Goal: Task Accomplishment & Management: Manage account settings

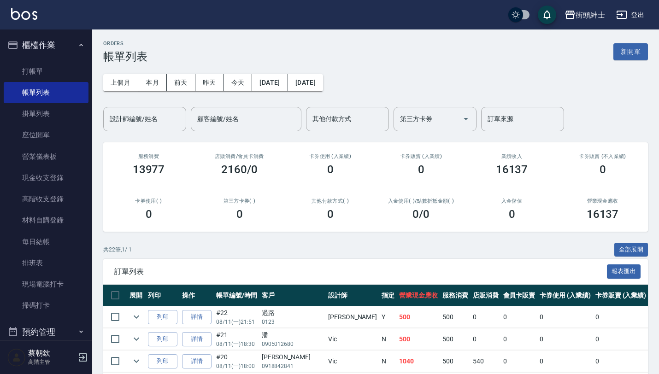
scroll to position [39, 0]
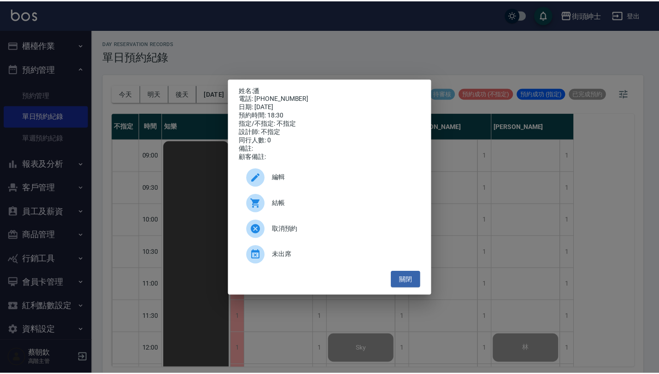
scroll to position [586, 0]
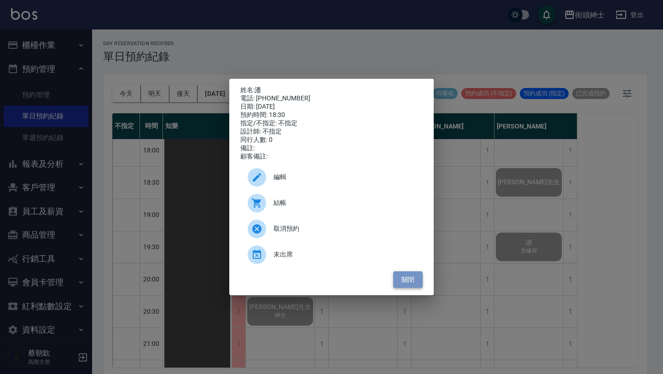
click at [419, 278] on button "關閉" at bounding box center [407, 279] width 29 height 17
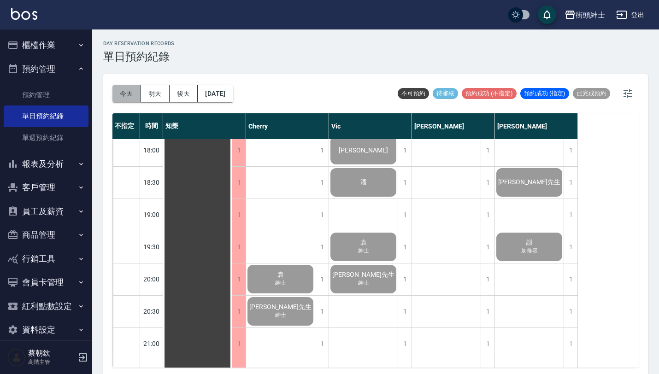
click at [124, 89] on button "今天" at bounding box center [126, 93] width 29 height 17
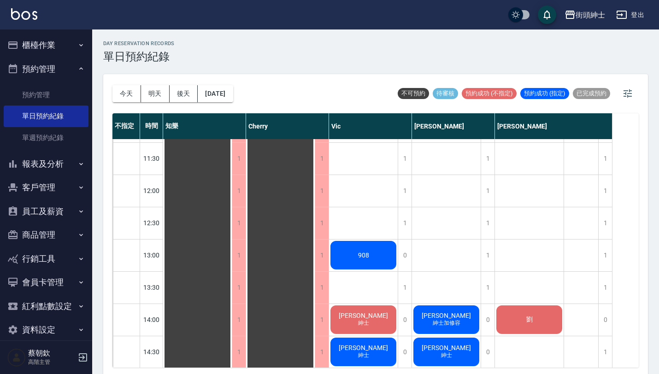
scroll to position [155, 0]
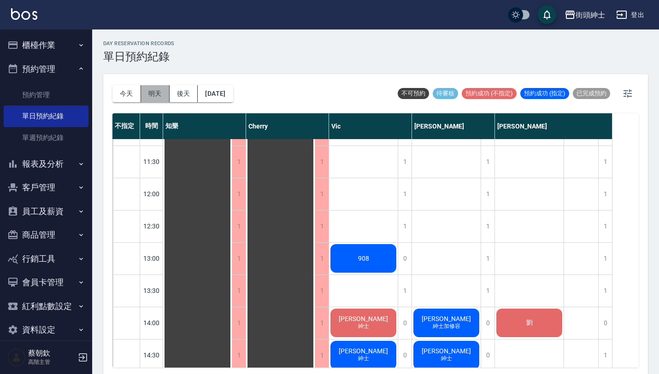
click at [152, 93] on button "明天" at bounding box center [155, 93] width 29 height 17
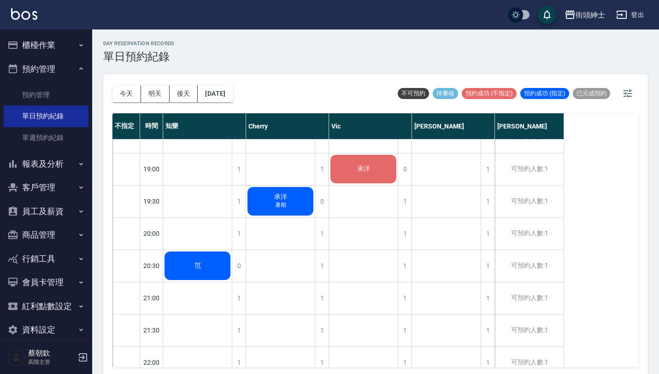
scroll to position [637, 0]
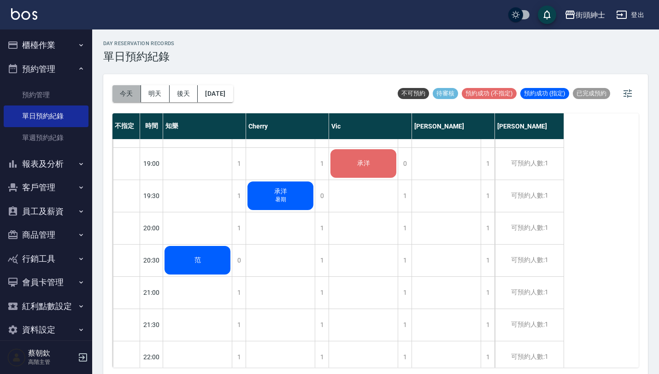
click at [128, 98] on button "今天" at bounding box center [126, 93] width 29 height 17
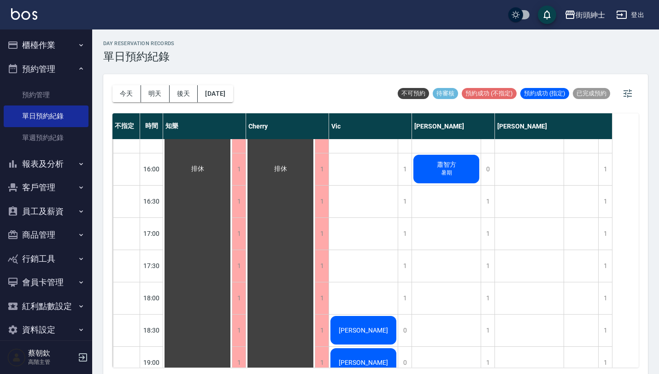
scroll to position [419, 0]
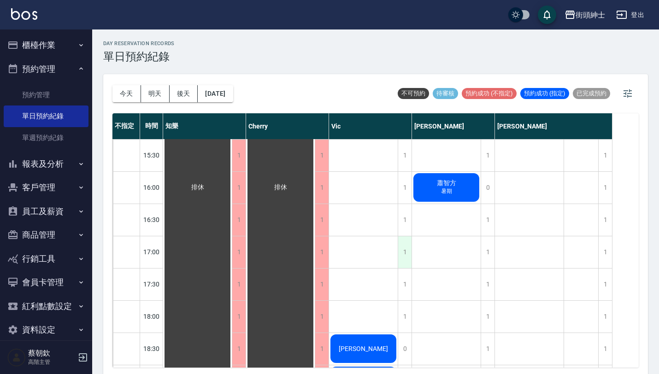
click at [402, 254] on div "1" at bounding box center [405, 252] width 14 height 32
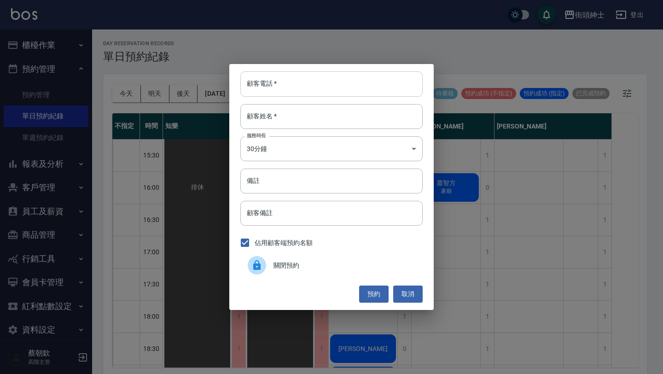
click at [343, 90] on input "顧客電話   *" at bounding box center [331, 83] width 182 height 25
paste input "Bill 0966320900"
type input "Bill 0966320900"
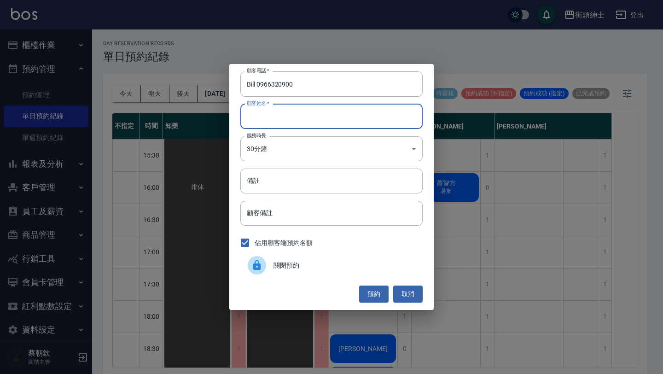
click at [336, 117] on input "顧客姓名   *" at bounding box center [331, 116] width 182 height 25
paste input "Bill 0966320900"
type input "Bill 0966320900"
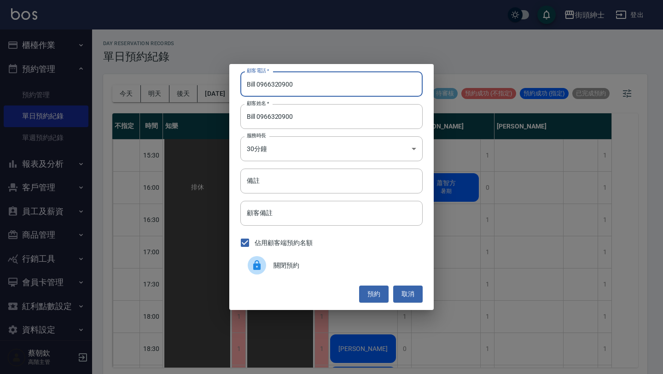
drag, startPoint x: 256, startPoint y: 82, endPoint x: 218, endPoint y: 79, distance: 37.5
click at [221, 79] on div "顧客電話   * Bill 0966320900 顧客電話   * 顧客姓名   * Bill 0966320900 顧客姓名   * 服務時長 30分鐘 1…" at bounding box center [331, 187] width 663 height 374
type input "0966320900"
click at [378, 303] on div "顧客電話   * 0966320900 顧客電話   * 顧客姓名   * Bill 0966320900 顧客姓名   * 服務時長 30分鐘 1 服務時長…" at bounding box center [331, 187] width 205 height 246
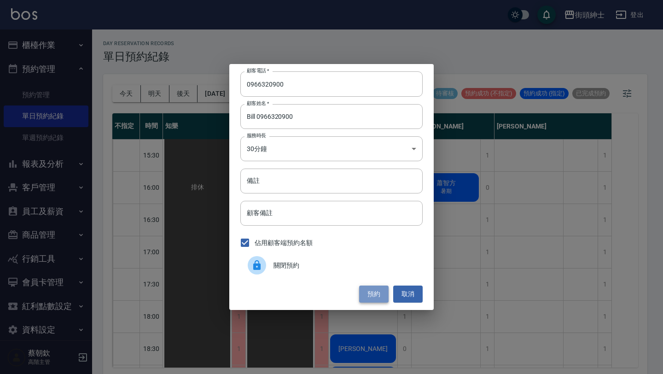
click at [378, 293] on button "預約" at bounding box center [373, 294] width 29 height 17
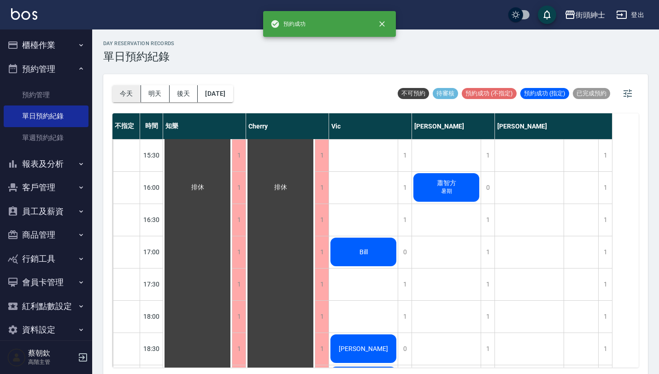
click at [133, 87] on button "今天" at bounding box center [126, 93] width 29 height 17
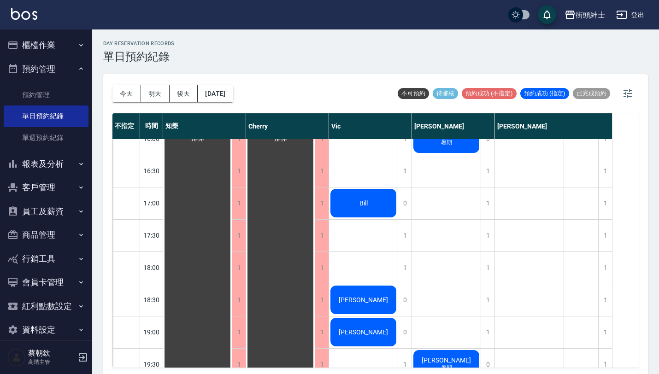
scroll to position [498, 0]
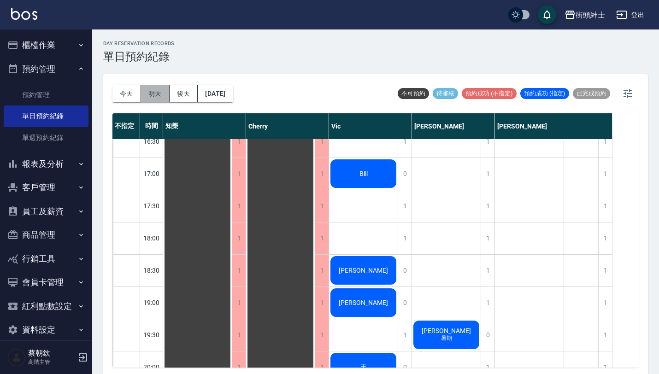
click at [161, 94] on button "明天" at bounding box center [155, 93] width 29 height 17
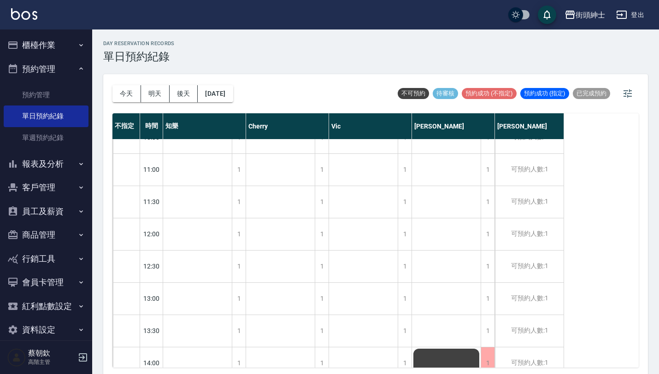
scroll to position [94, 0]
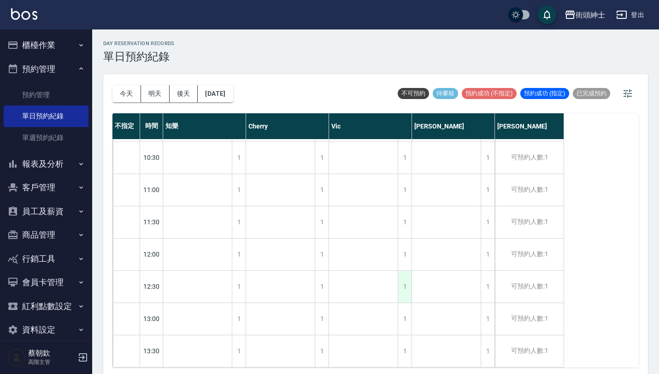
click at [401, 287] on div "1" at bounding box center [405, 287] width 14 height 32
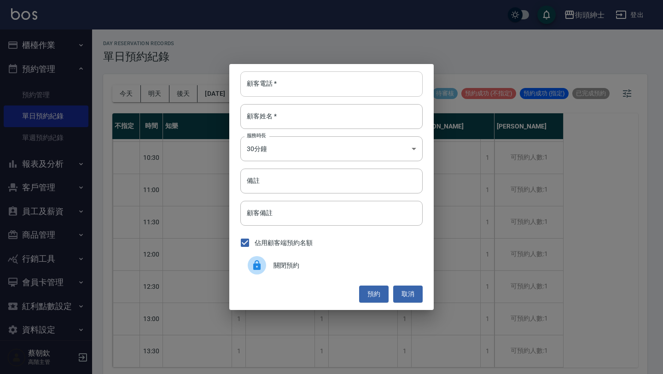
click at [315, 94] on input "顧客電話   *" at bounding box center [331, 83] width 182 height 25
paste input "稱呼：Adam 電話：0975829297"
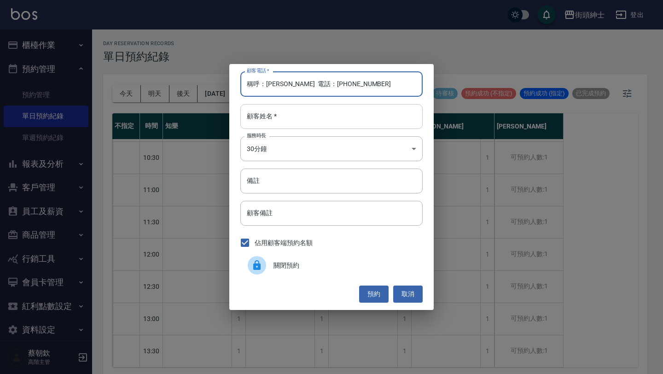
type input "稱呼：Adam 電話：0975829297"
click at [312, 120] on input "顧客姓名   *" at bounding box center [331, 116] width 182 height 25
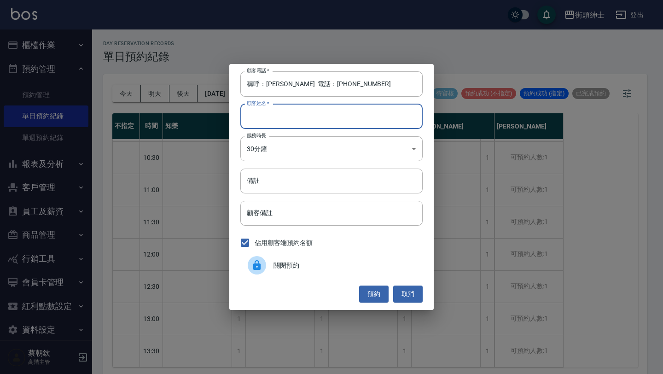
paste input "稱呼：Adam 電話：0975829297"
type input "稱呼：Adam 電話：0975829297"
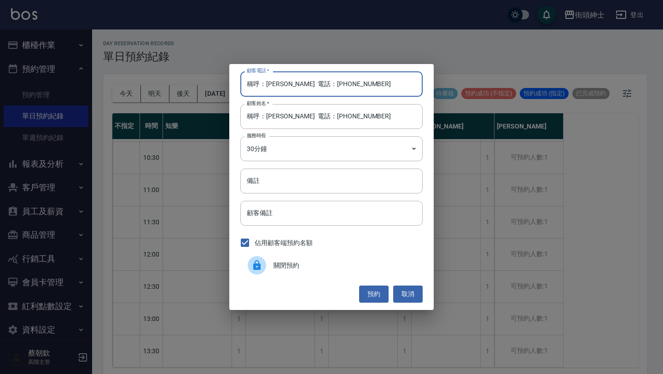
drag, startPoint x: 305, startPoint y: 83, endPoint x: 201, endPoint y: 83, distance: 104.1
click at [202, 83] on div "顧客電話   * 稱呼：Adam 電話：0975829297 顧客電話   * 顧客姓名   * 稱呼：Adam 電話：0975829297 顧客姓名   *…" at bounding box center [331, 187] width 663 height 374
type input "0975829297"
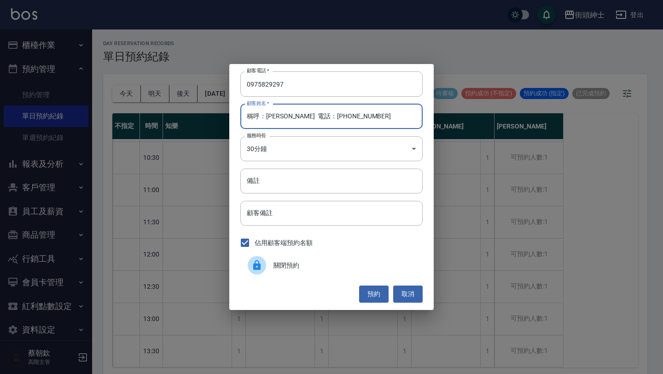
drag, startPoint x: 284, startPoint y: 117, endPoint x: 396, endPoint y: 117, distance: 112.4
click at [396, 117] on input "稱呼：Adam 電話：0975829297" at bounding box center [331, 116] width 182 height 25
drag, startPoint x: 267, startPoint y: 115, endPoint x: 235, endPoint y: 117, distance: 32.3
click at [235, 115] on div "顧客電話   * 0975829297 顧客電話   * 顧客姓名   * 稱呼：Adam 顧客姓名   * 服務時長 30分鐘 1 服務時長 備註 備註 顧…" at bounding box center [331, 187] width 205 height 246
type input "Adam"
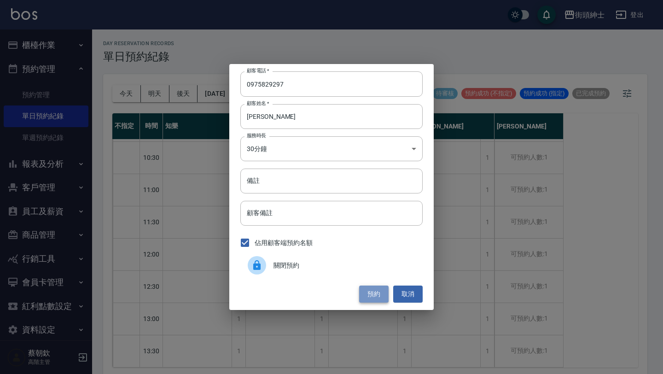
click at [382, 293] on button "預約" at bounding box center [373, 294] width 29 height 17
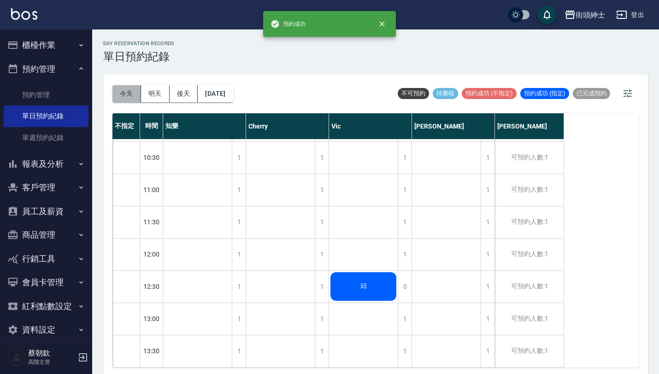
click at [138, 94] on button "今天" at bounding box center [126, 93] width 29 height 17
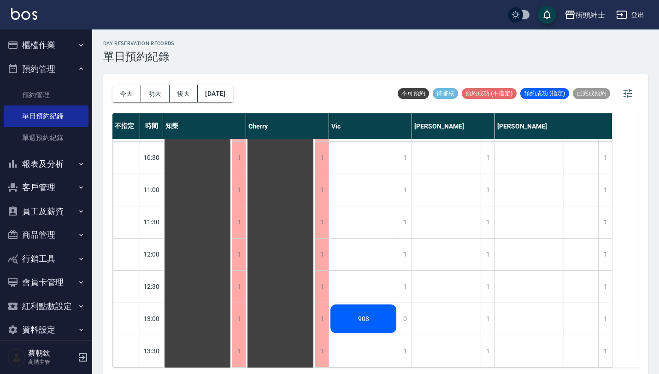
scroll to position [95, 0]
click at [405, 258] on div "1" at bounding box center [405, 254] width 14 height 32
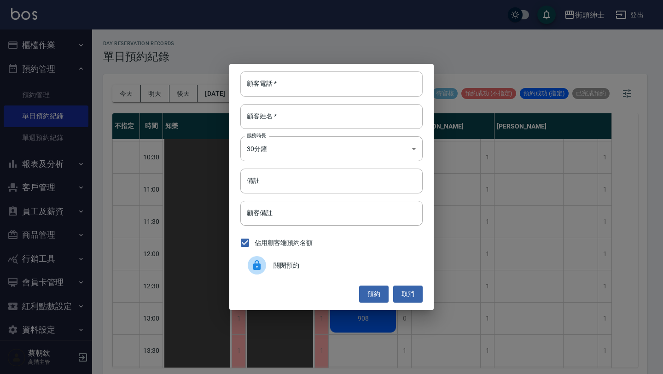
click at [311, 84] on input "顧客電話   *" at bounding box center [331, 83] width 182 height 25
paste input "稱呼：Eric 電話：0986573943"
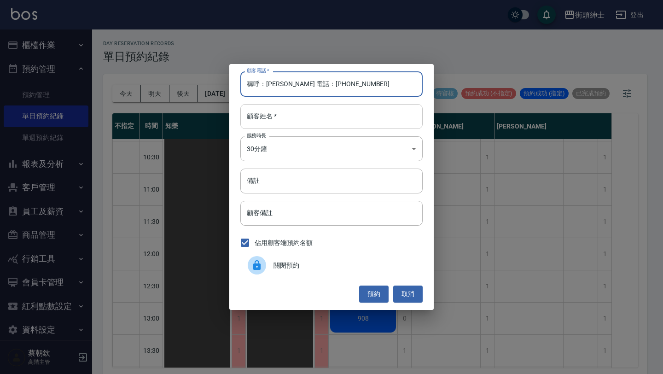
type input "稱呼：Eric 電話：0986573943"
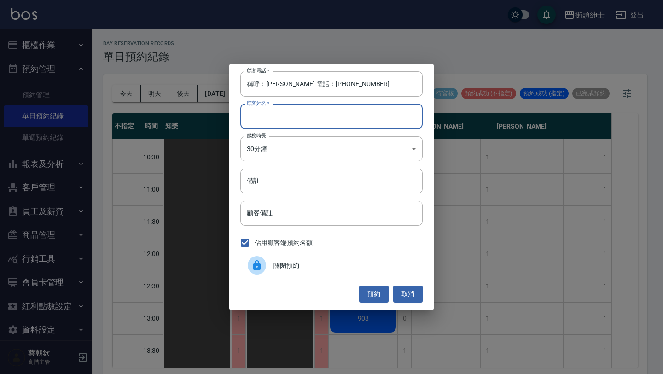
click at [294, 121] on input "顧客姓名   *" at bounding box center [331, 116] width 182 height 25
paste input "稱呼：Eric 電話：0986573943"
type input "稱呼：Eric 電話：0986573943"
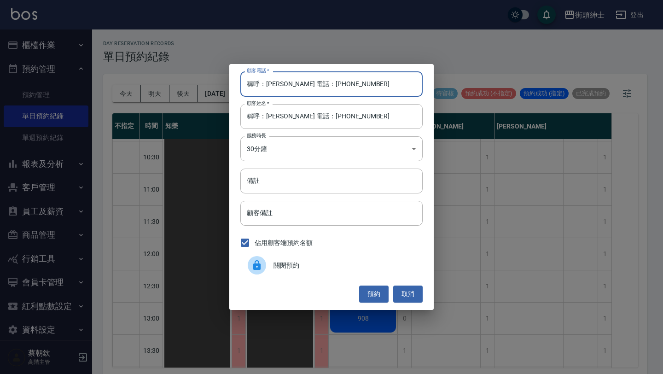
drag, startPoint x: 297, startPoint y: 85, endPoint x: 168, endPoint y: 79, distance: 129.1
click at [172, 81] on div "顧客電話   * 稱呼：Eric 電話：0986573943 顧客電話   * 顧客姓名   * 稱呼：Eric 電話：0986573943 顧客姓名   *…" at bounding box center [331, 187] width 663 height 374
type input "0986573943"
click at [374, 290] on button "預約" at bounding box center [373, 294] width 29 height 17
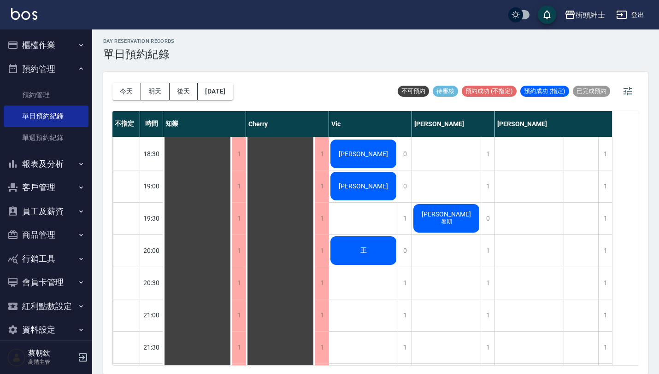
scroll to position [613, 0]
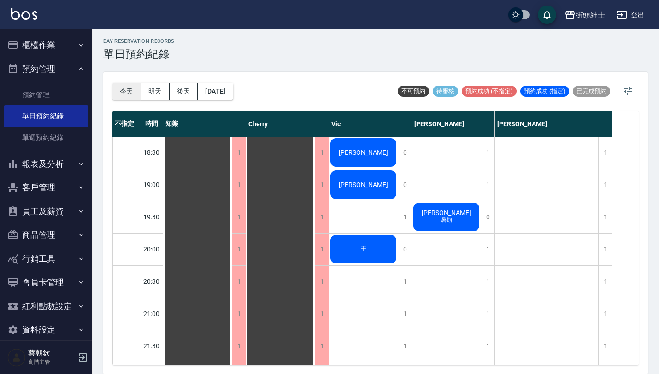
click at [136, 89] on button "今天" at bounding box center [126, 91] width 29 height 17
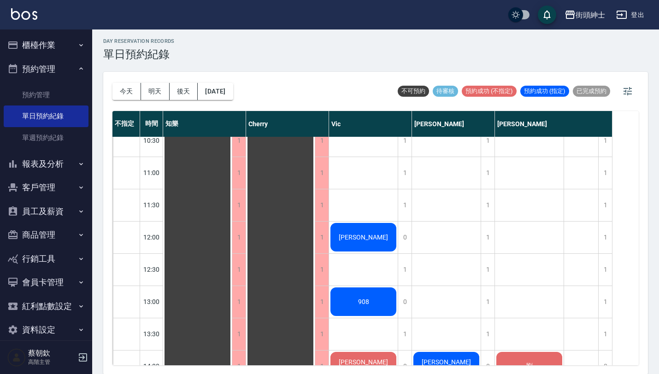
scroll to position [89, 0]
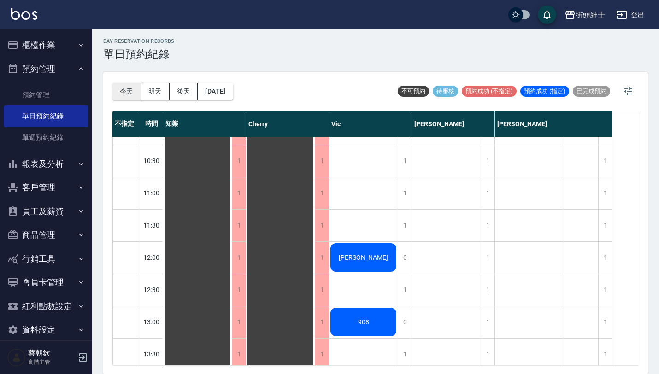
click at [123, 89] on button "今天" at bounding box center [126, 91] width 29 height 17
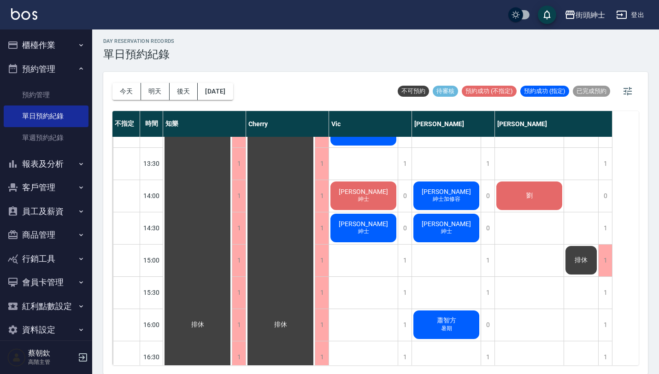
scroll to position [279, 0]
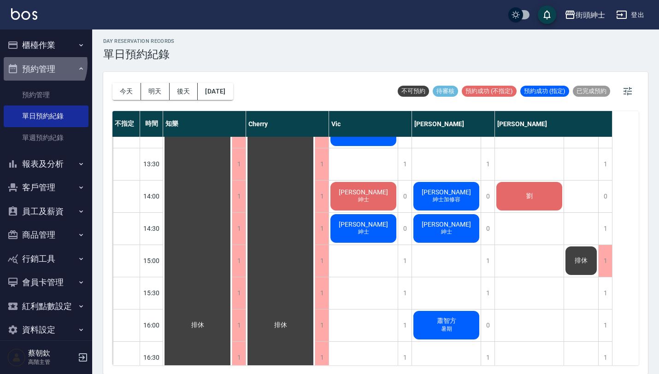
click at [39, 64] on button "預約管理" at bounding box center [46, 69] width 85 height 24
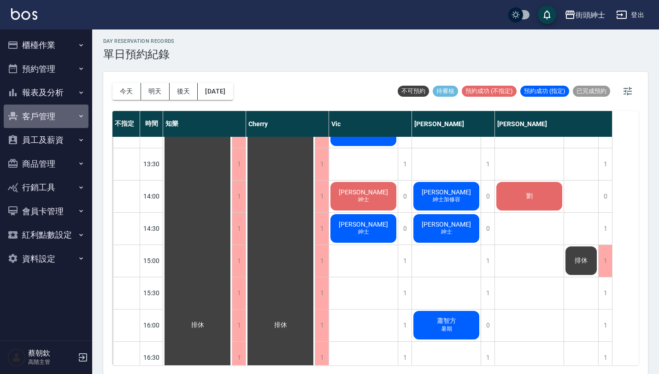
click at [55, 109] on button "客戶管理" at bounding box center [46, 117] width 85 height 24
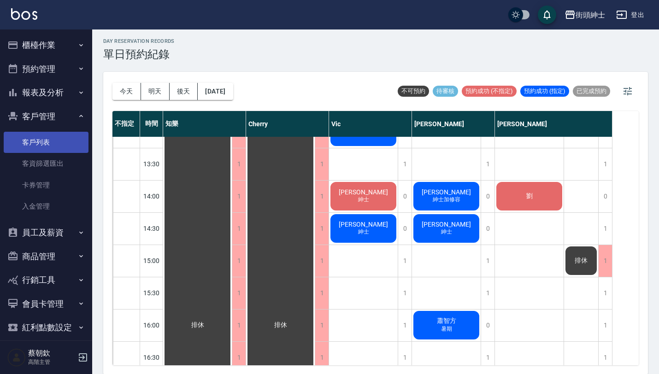
click at [47, 151] on link "客戶列表" at bounding box center [46, 142] width 85 height 21
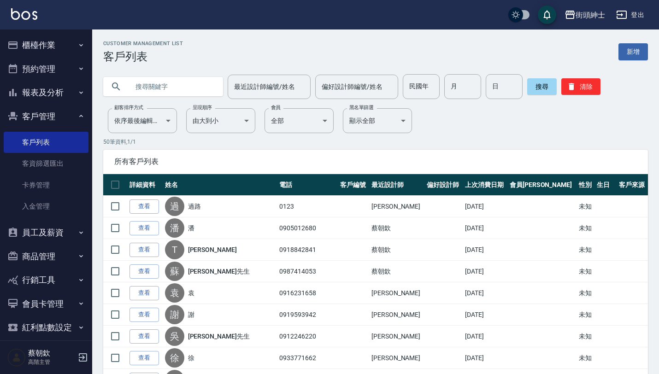
click at [154, 85] on input "text" at bounding box center [172, 86] width 87 height 25
paste input "0909619396"
type input "0909619396"
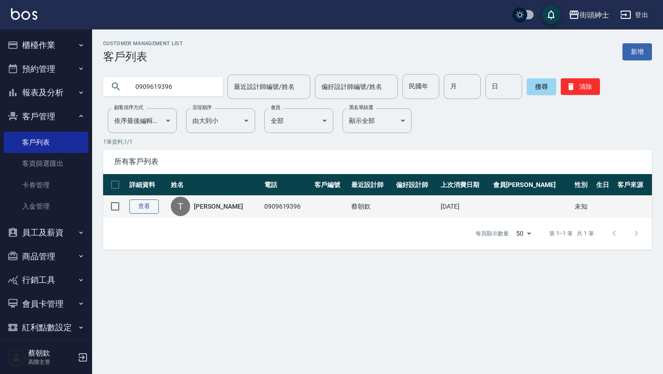
click at [151, 205] on link "查看" at bounding box center [143, 206] width 29 height 14
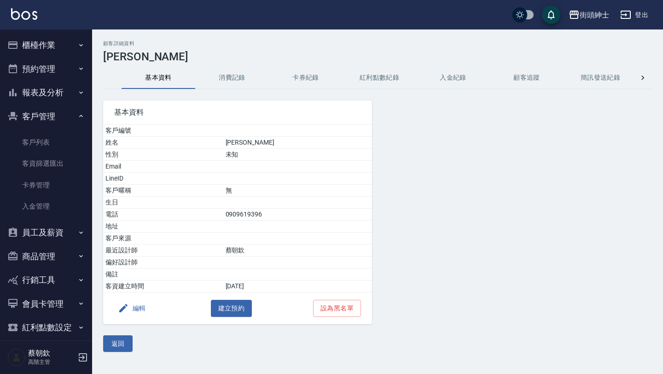
click at [229, 68] on button "消費記錄" at bounding box center [232, 78] width 74 height 22
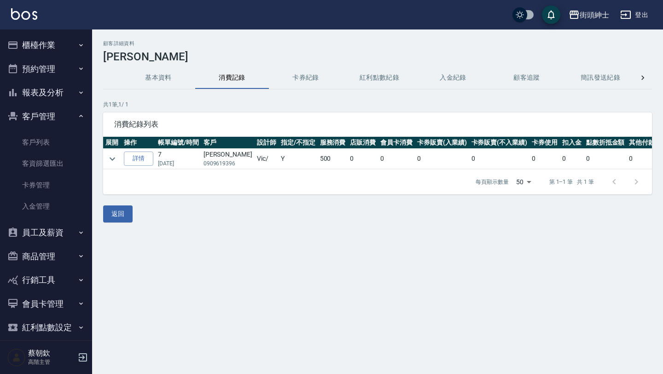
click at [74, 60] on button "預約管理" at bounding box center [46, 69] width 85 height 24
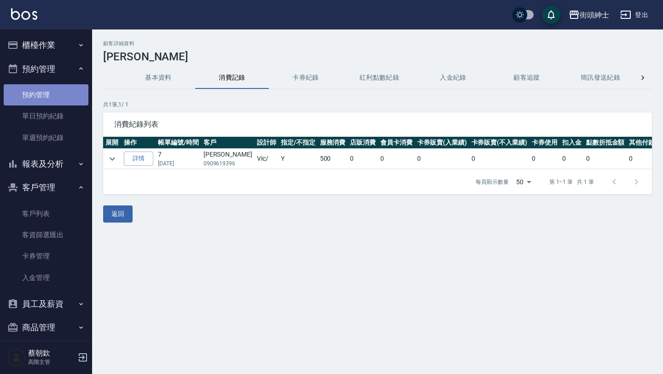
click at [48, 88] on link "預約管理" at bounding box center [46, 94] width 85 height 21
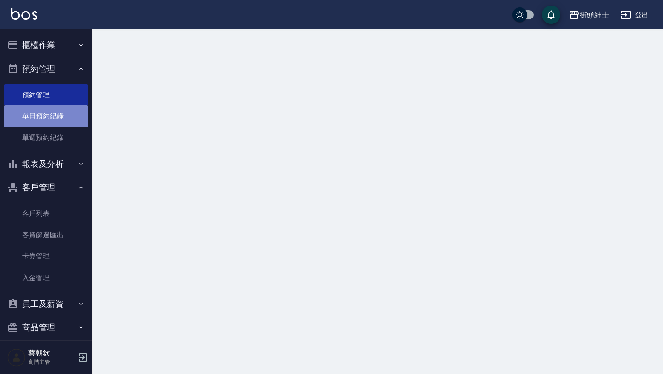
click at [53, 113] on link "單日預約紀錄" at bounding box center [46, 116] width 85 height 21
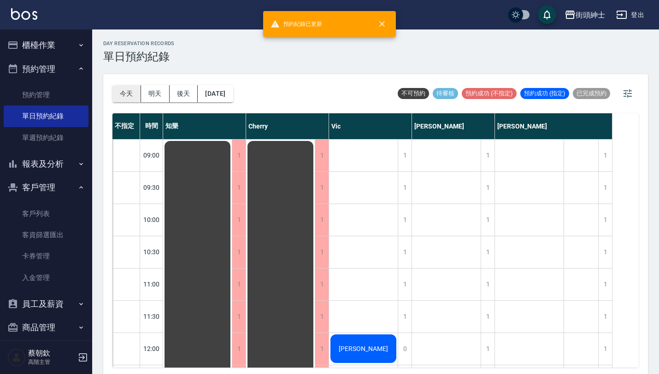
click at [128, 97] on button "今天" at bounding box center [126, 93] width 29 height 17
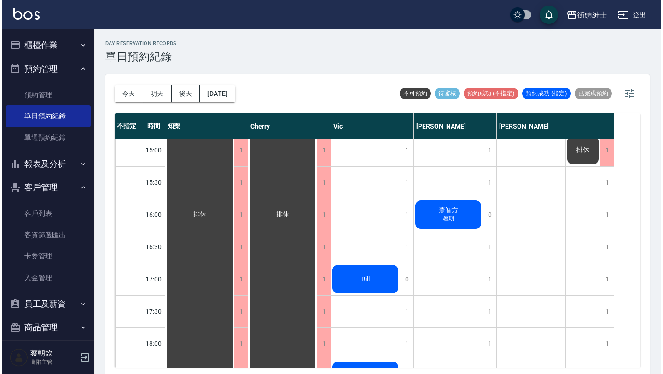
scroll to position [397, 0]
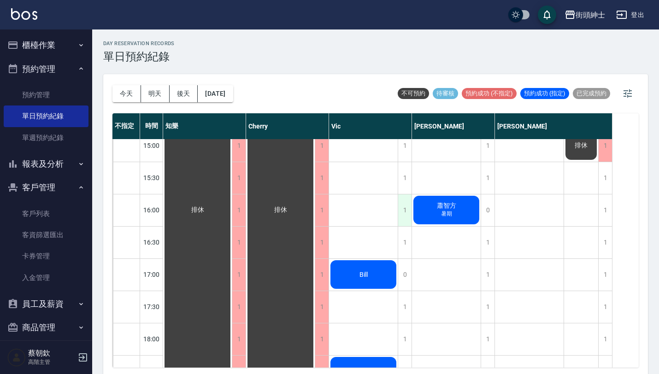
click at [406, 208] on div "1" at bounding box center [405, 210] width 14 height 32
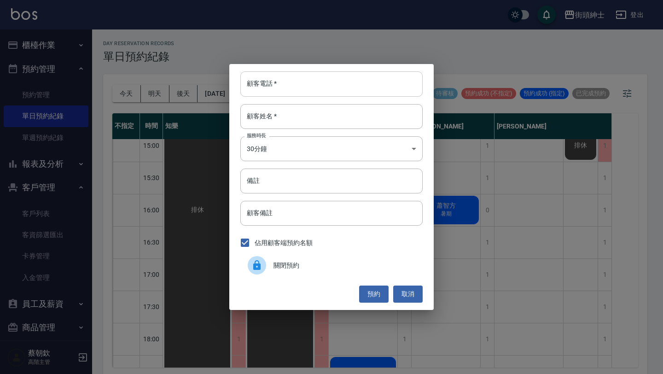
click at [349, 81] on input "顧客電話   *" at bounding box center [331, 83] width 182 height 25
paste input "稱呼：Terry 電話：0909619396"
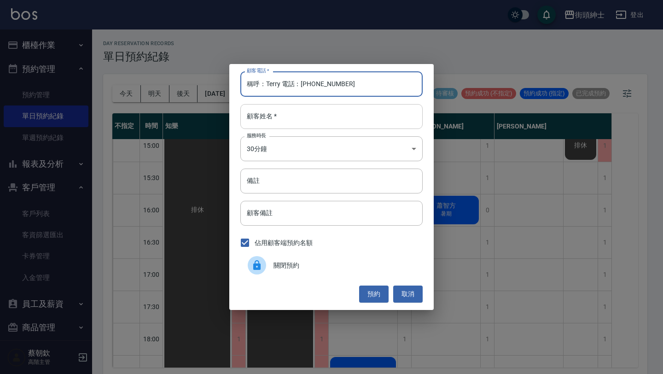
type input "稱呼：Terry 電話：0909619396"
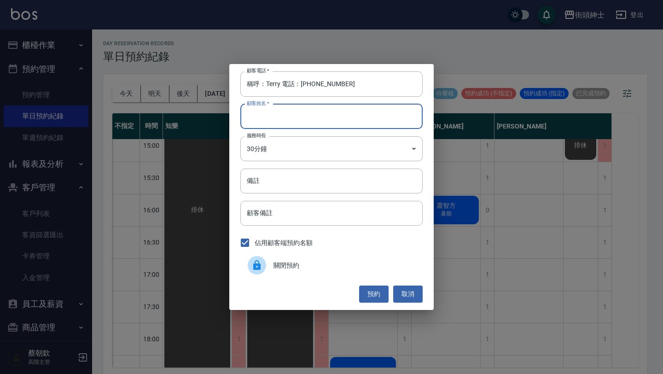
click at [325, 112] on input "顧客姓名   *" at bounding box center [331, 116] width 182 height 25
paste input "稱呼：Terry 電話：0909619396"
type input "稱呼：Terry 電話：0909619396"
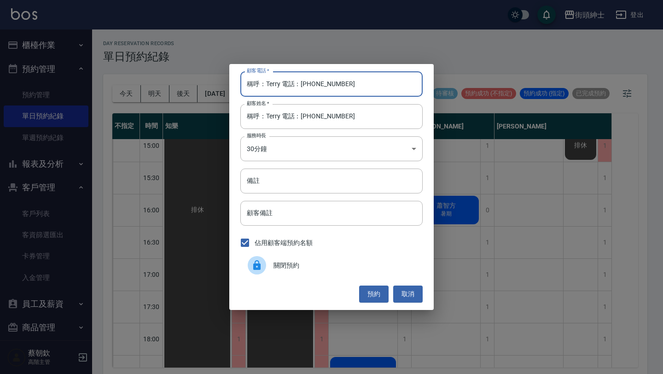
drag, startPoint x: 302, startPoint y: 83, endPoint x: 213, endPoint y: 83, distance: 88.9
click at [217, 83] on div "顧客電話   * 稱呼：Terry 電話：0909619396 顧客電話   * 顧客姓名   * 稱呼：Terry 電話：0909619396 顧客姓名  …" at bounding box center [331, 187] width 663 height 374
type input "0909619396"
click at [368, 293] on button "預約" at bounding box center [373, 294] width 29 height 17
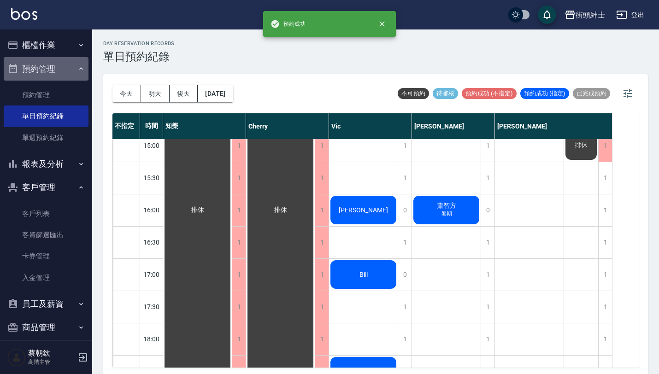
click at [64, 70] on button "預約管理" at bounding box center [46, 69] width 85 height 24
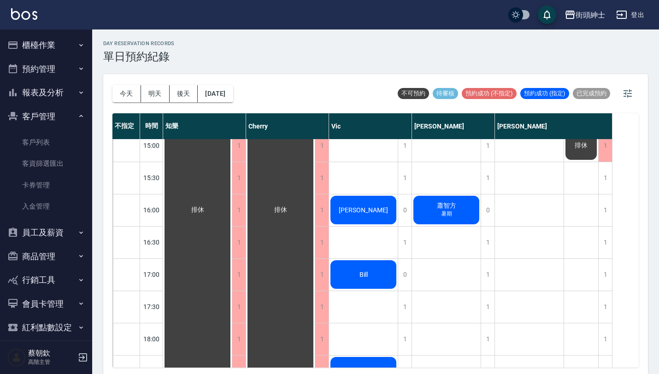
click at [55, 91] on button "報表及分析" at bounding box center [46, 93] width 85 height 24
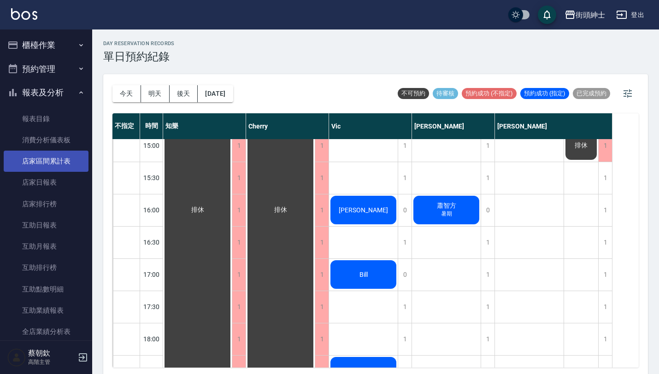
click at [61, 151] on link "店家區間累計表" at bounding box center [46, 161] width 85 height 21
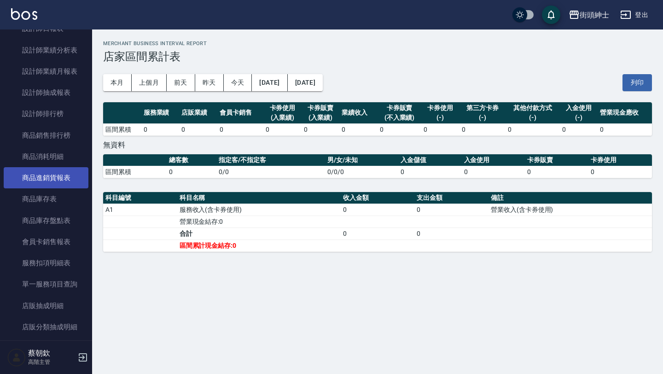
scroll to position [403, 0]
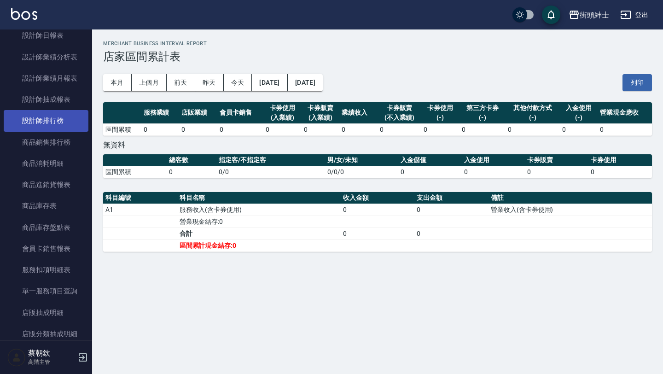
click at [63, 117] on link "設計師排行榜" at bounding box center [46, 120] width 85 height 21
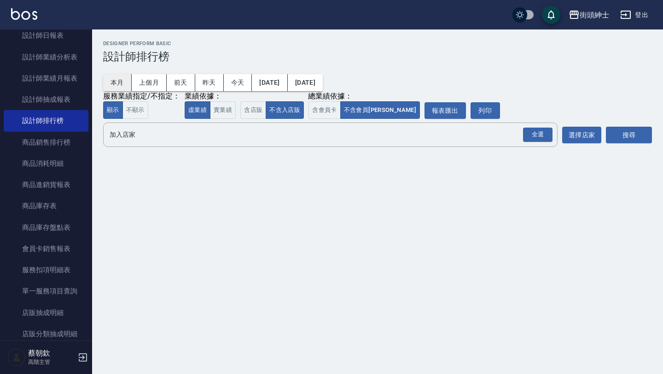
click at [117, 82] on button "本月" at bounding box center [117, 82] width 29 height 17
click at [116, 84] on button "本月" at bounding box center [117, 82] width 29 height 17
click at [572, 136] on button "選擇店家" at bounding box center [582, 135] width 39 height 17
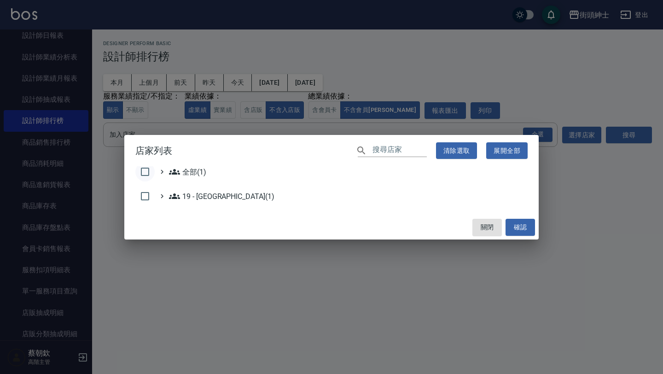
click at [147, 172] on input "checkbox" at bounding box center [144, 171] width 19 height 19
checkbox input "true"
click at [527, 232] on button "確認" at bounding box center [520, 227] width 29 height 17
checkbox input "false"
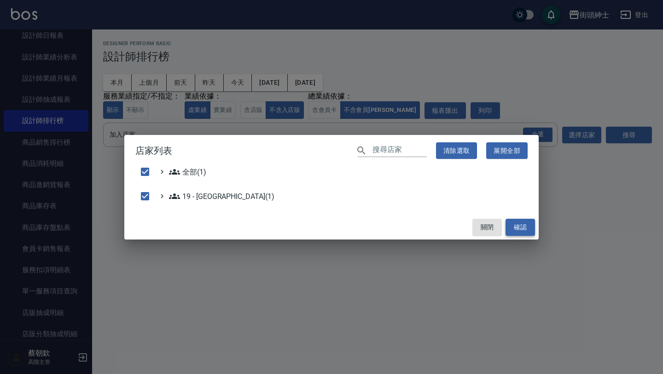
checkbox input "false"
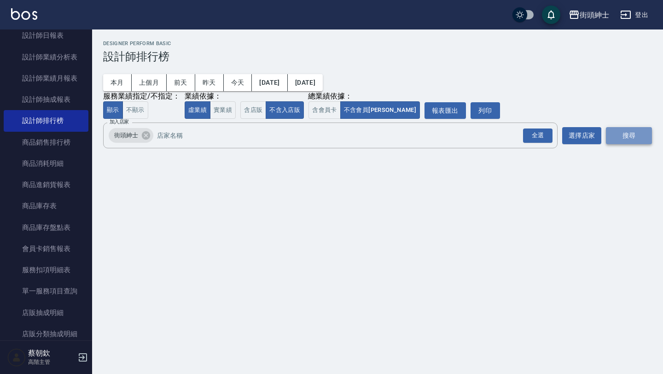
click at [635, 139] on button "搜尋" at bounding box center [629, 135] width 46 height 17
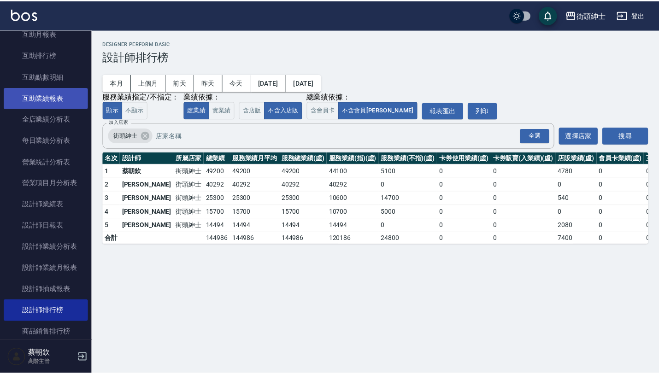
scroll to position [216, 0]
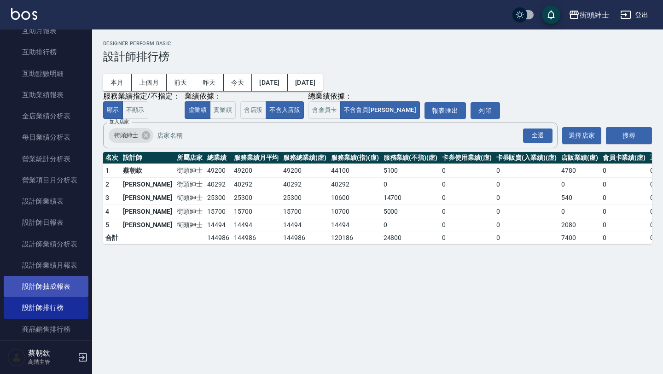
click at [51, 288] on link "設計師抽成報表" at bounding box center [46, 286] width 85 height 21
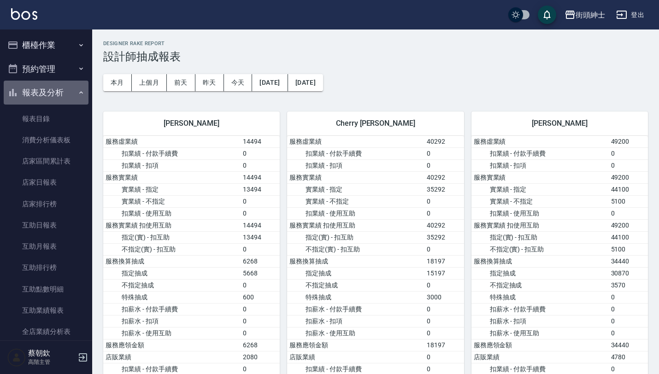
click at [59, 97] on button "報表及分析" at bounding box center [46, 93] width 85 height 24
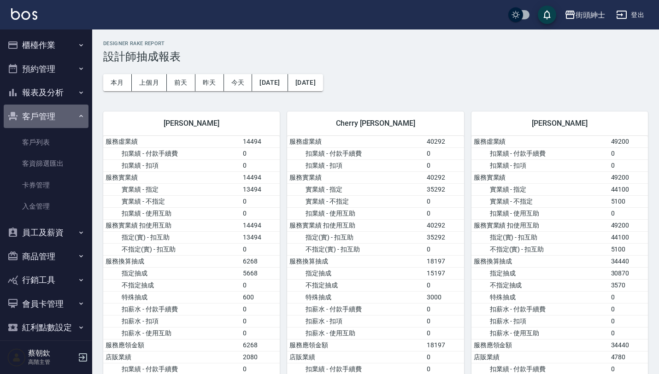
click at [70, 117] on button "客戶管理" at bounding box center [46, 117] width 85 height 24
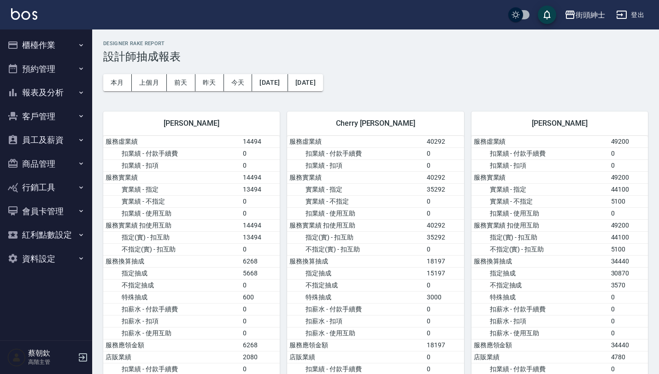
drag, startPoint x: 70, startPoint y: 117, endPoint x: 54, endPoint y: 76, distance: 43.3
click at [54, 76] on ul "櫃檯作業 打帳單 帳單列表 掛單列表 座位開單 營業儀表板 現金收支登錄 高階收支登錄 材料自購登錄 每日結帳 排班表 現場電腦打卡 掃碼打卡 預約管理 預約…" at bounding box center [46, 151] width 85 height 245
click at [54, 76] on button "預約管理" at bounding box center [46, 69] width 85 height 24
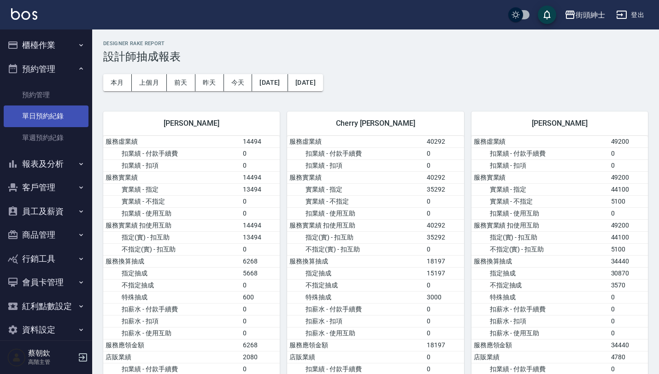
click at [61, 115] on link "單日預約紀錄" at bounding box center [46, 116] width 85 height 21
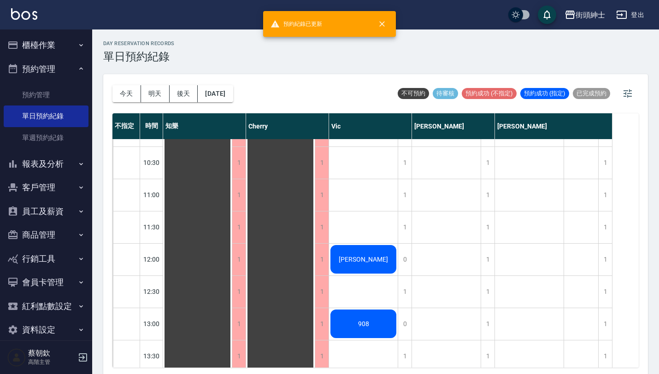
scroll to position [90, 0]
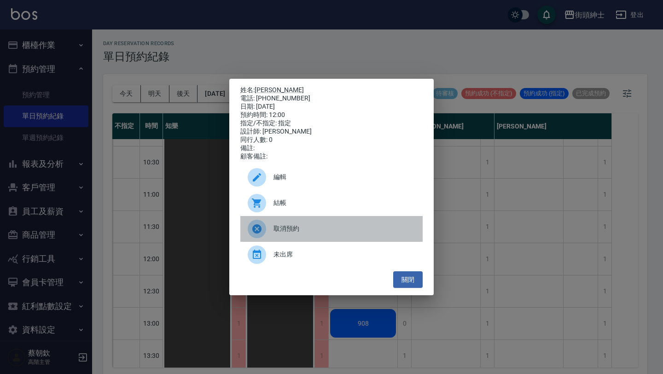
click at [306, 233] on span "取消預約" at bounding box center [345, 229] width 142 height 10
